Goal: Navigation & Orientation: Find specific page/section

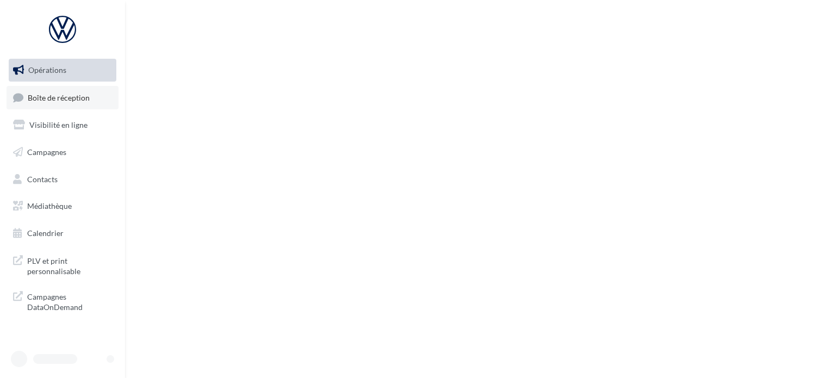
click at [92, 93] on link "Boîte de réception" at bounding box center [63, 97] width 112 height 23
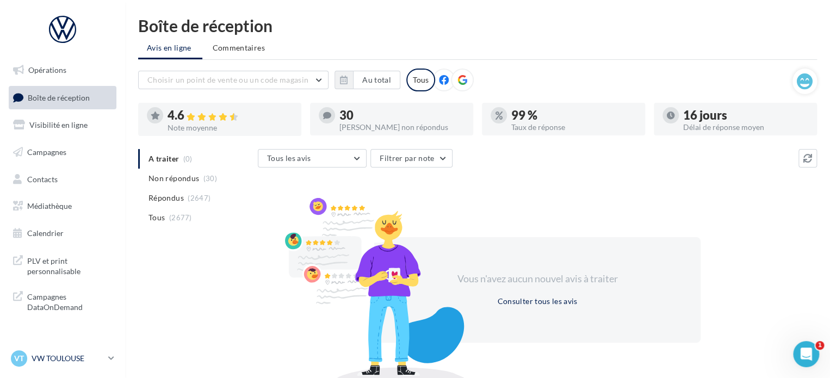
click at [70, 362] on p "VW TOULOUSE" at bounding box center [68, 358] width 72 height 11
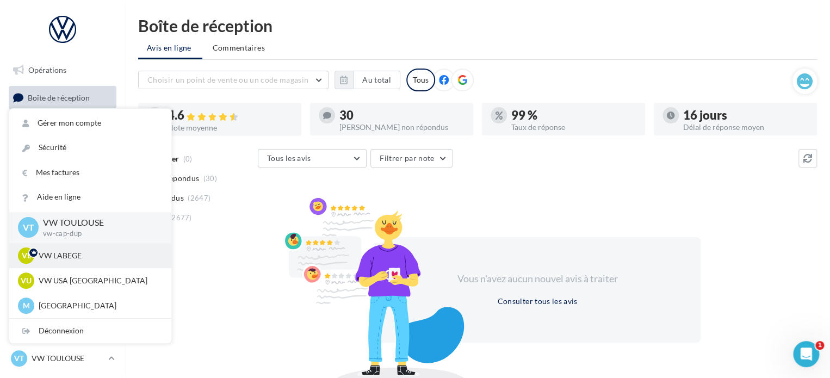
click at [65, 256] on p "VW LABEGE" at bounding box center [99, 255] width 120 height 11
